Goal: Information Seeking & Learning: Find specific fact

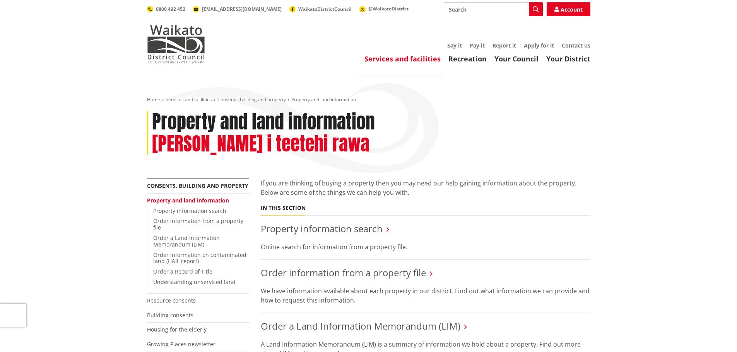
click at [486, 7] on input "Search" at bounding box center [493, 9] width 99 height 14
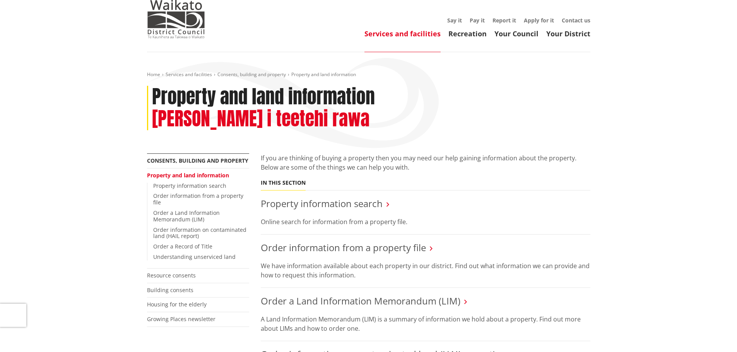
scroll to position [39, 0]
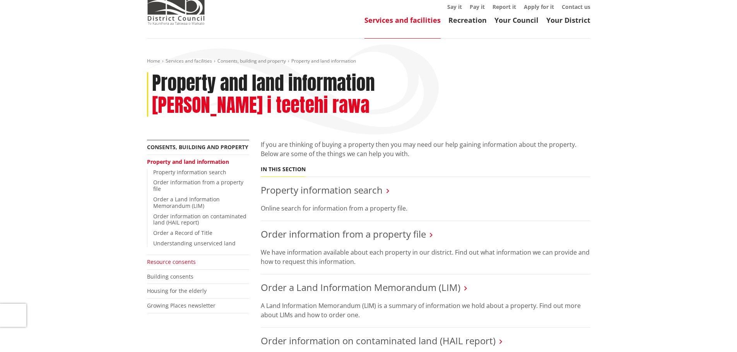
click at [183, 258] on link "Resource consents" at bounding box center [171, 261] width 49 height 7
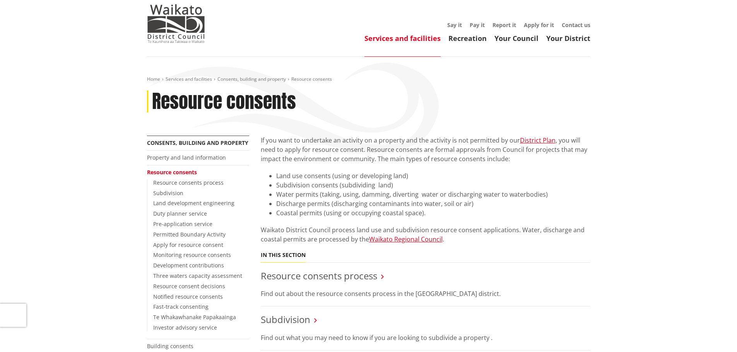
scroll to position [39, 0]
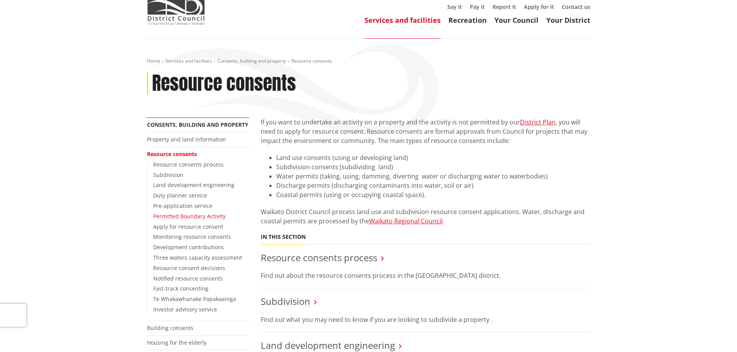
click at [199, 215] on link "Permitted Boundary Activity" at bounding box center [189, 216] width 72 height 7
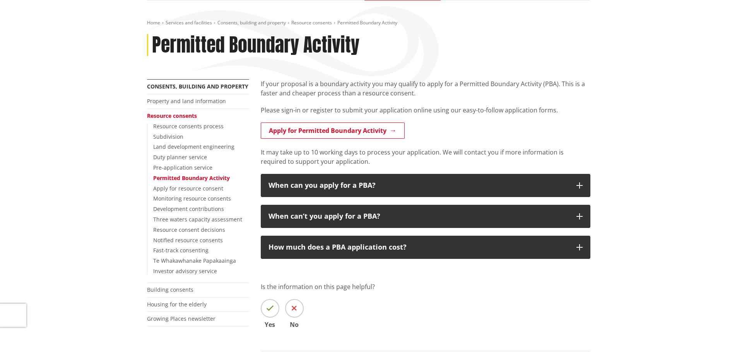
scroll to position [77, 0]
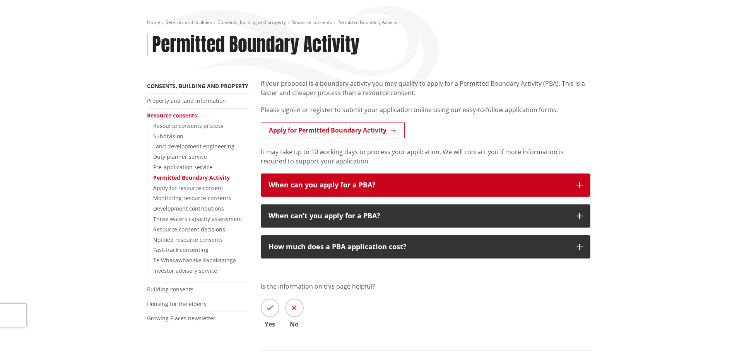
click at [580, 184] on icon "button" at bounding box center [579, 185] width 6 height 6
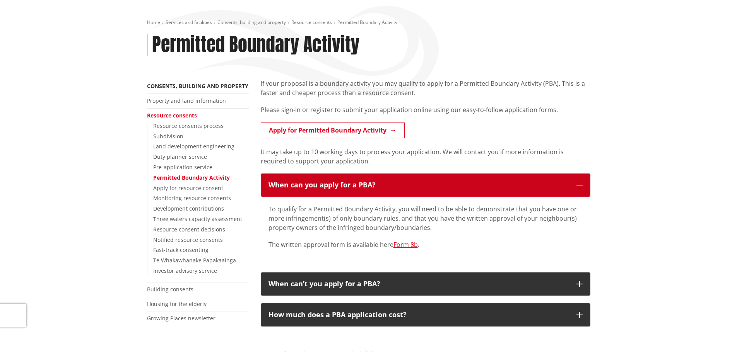
click at [580, 184] on icon "button" at bounding box center [579, 185] width 6 height 6
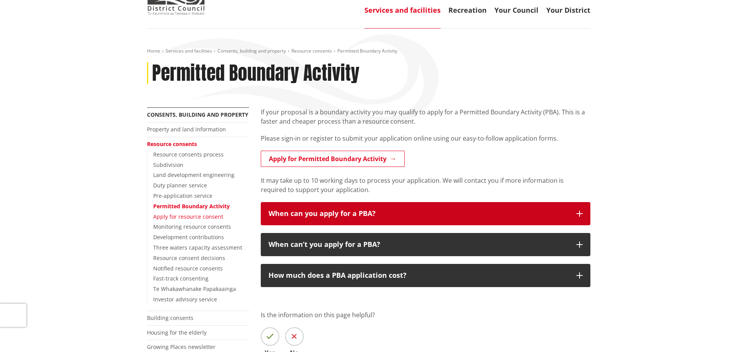
scroll to position [0, 0]
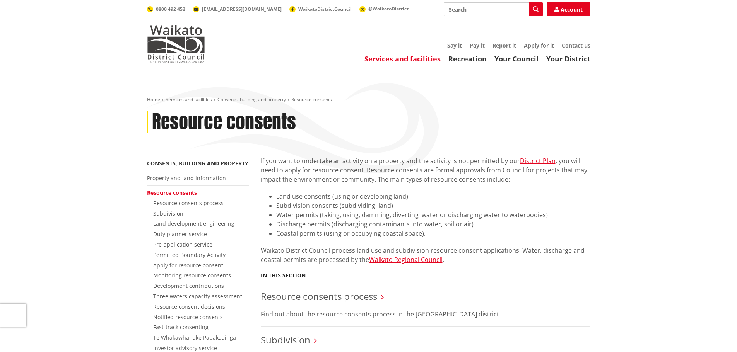
click at [460, 7] on input "Search" at bounding box center [493, 9] width 99 height 14
type input "water permits"
click at [539, 8] on button "Search" at bounding box center [536, 9] width 14 height 14
click at [535, 7] on icon "button" at bounding box center [536, 9] width 6 height 6
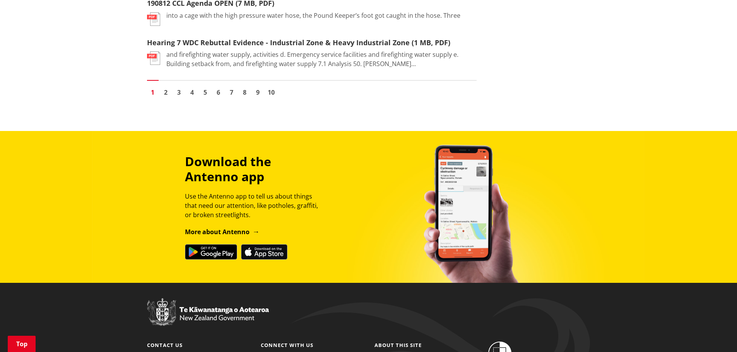
scroll to position [1161, 0]
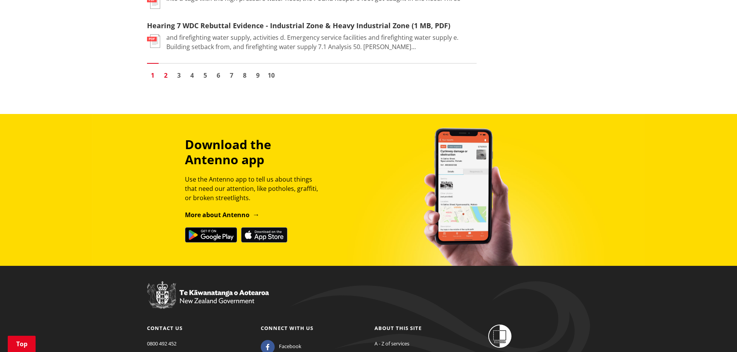
click at [166, 70] on link "2" at bounding box center [166, 76] width 12 height 12
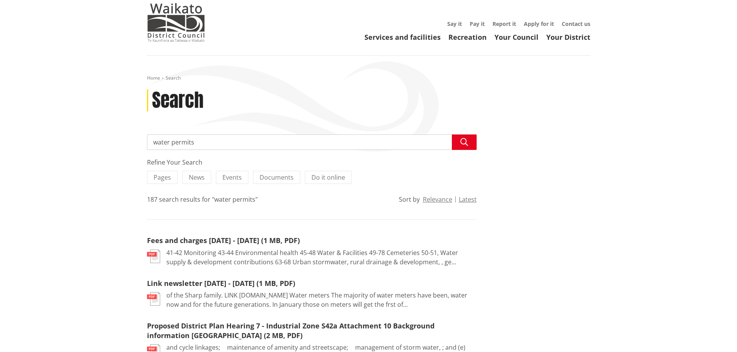
scroll to position [39, 0]
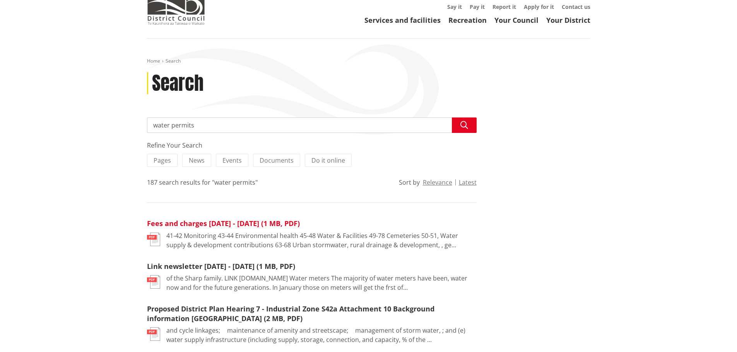
click at [194, 222] on link "Fees and charges 2011 - 2012 (1 MB, PDF)" at bounding box center [223, 223] width 153 height 9
